Goal: Information Seeking & Learning: Learn about a topic

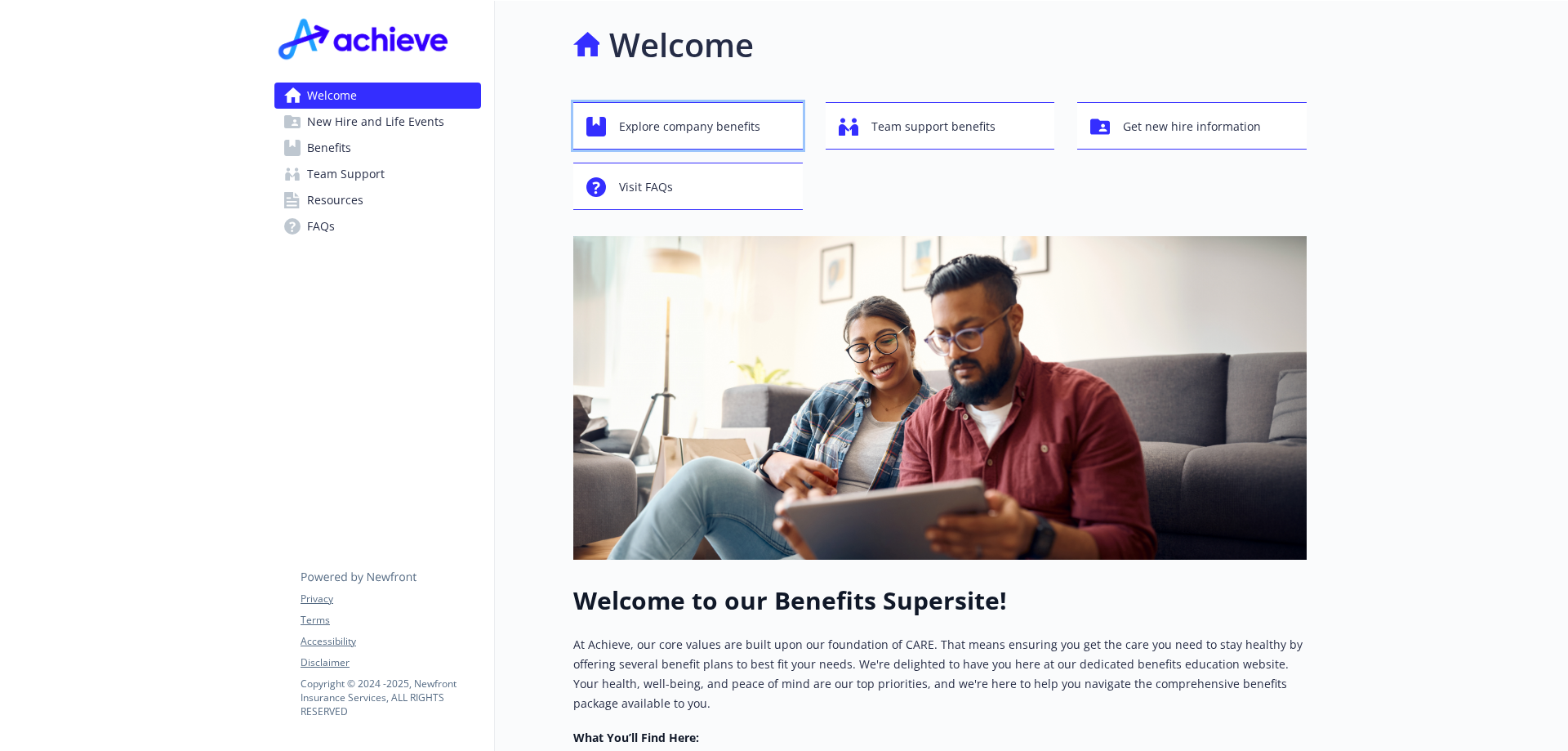
click at [764, 122] on div "Explore company benefits" at bounding box center [690, 126] width 208 height 31
